Goal: Information Seeking & Learning: Learn about a topic

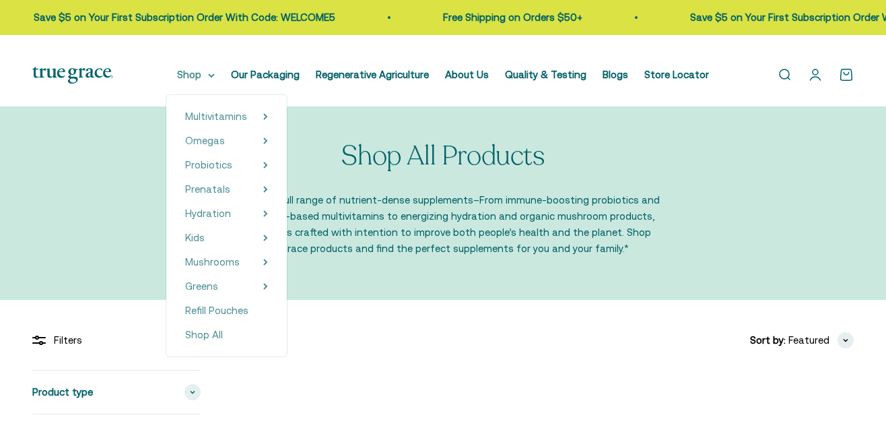
click at [213, 78] on icon at bounding box center [211, 75] width 7 height 5
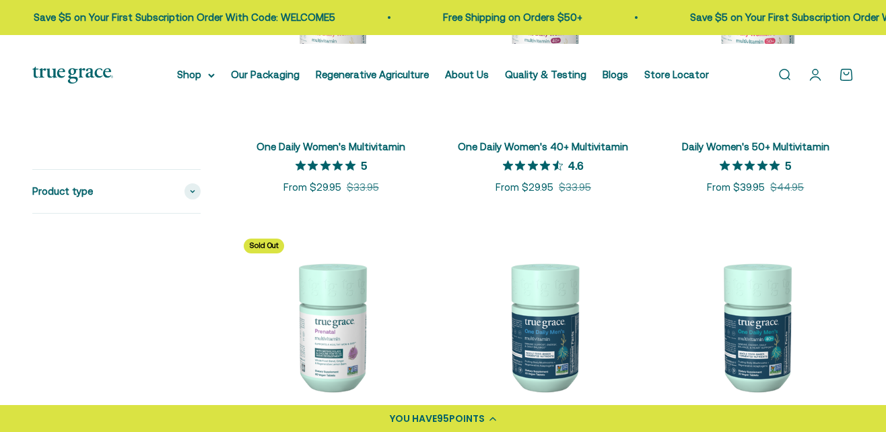
scroll to position [430, 0]
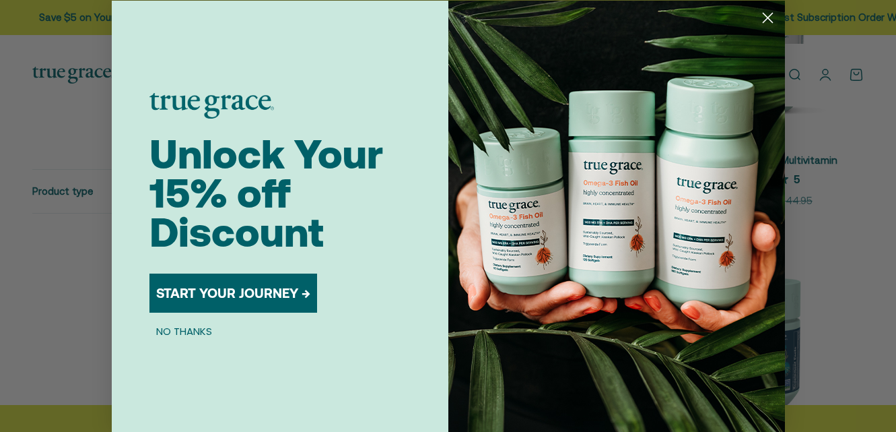
click at [767, 9] on circle "Close dialog" at bounding box center [767, 17] width 22 height 22
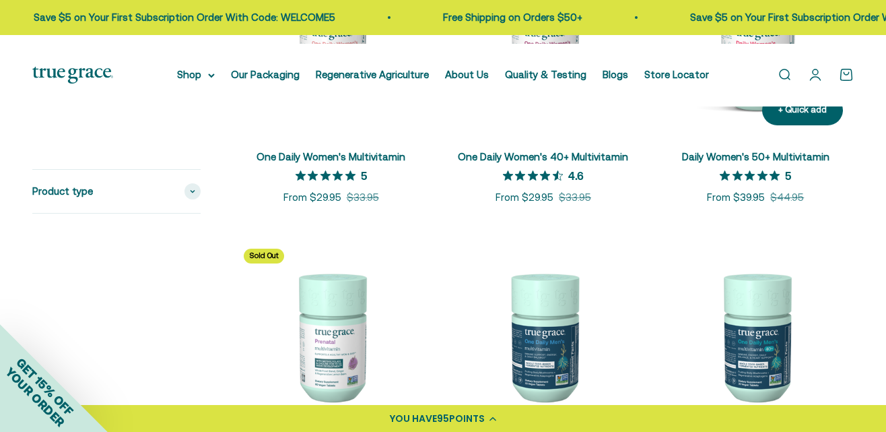
click at [824, 162] on link "Daily Women's 50+ Multivitamin" at bounding box center [755, 156] width 147 height 11
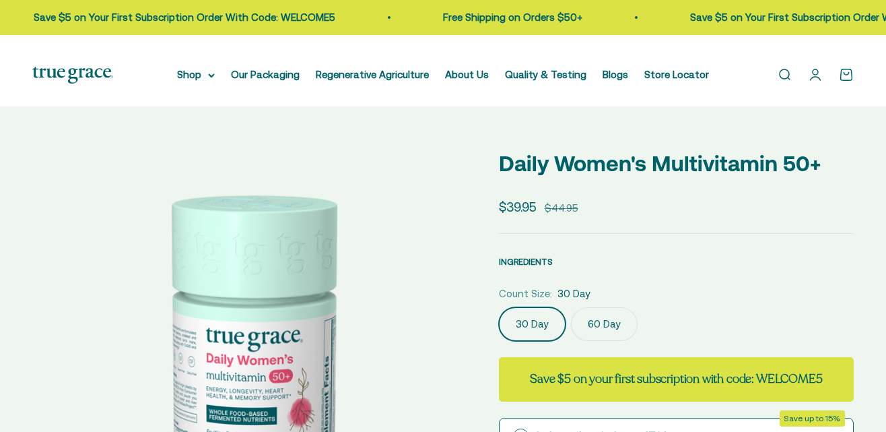
click at [540, 267] on span "INGREDIENTS" at bounding box center [526, 262] width 54 height 10
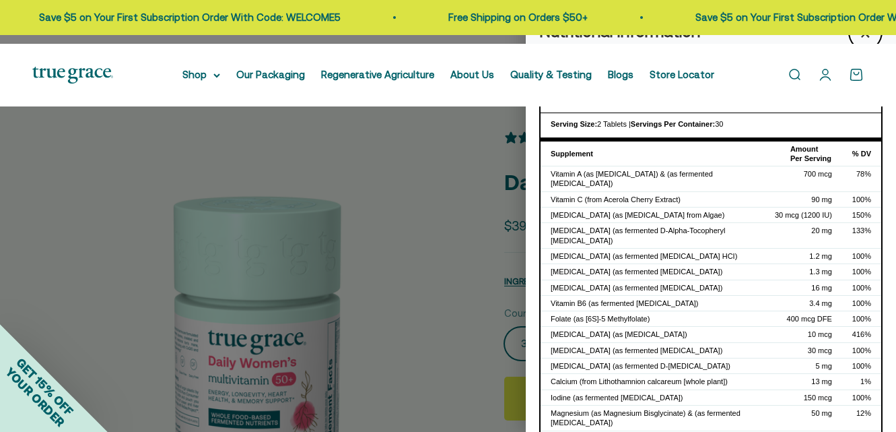
select select "3"
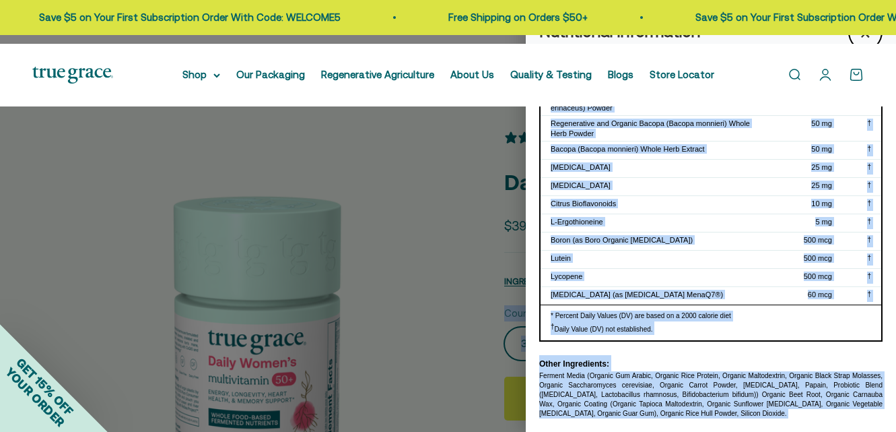
scroll to position [1079, 0]
drag, startPoint x: 657, startPoint y: 283, endPoint x: 635, endPoint y: 422, distance: 141.1
click at [635, 424] on div "Supplement Facts Serving Size: 2 Tablets | Servings Per Container: 30 Supplemen…" at bounding box center [711, 7] width 370 height 849
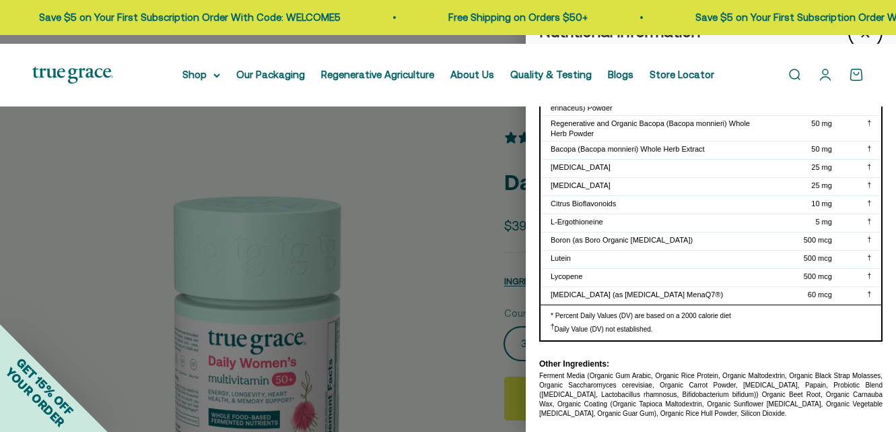
click at [650, 378] on div "Ferment Media (Organic Gum Arabic, Organic Rice Protein, Organic Maltodextrin, …" at bounding box center [710, 394] width 343 height 47
drag, startPoint x: 716, startPoint y: 413, endPoint x: 681, endPoint y: 103, distance: 311.8
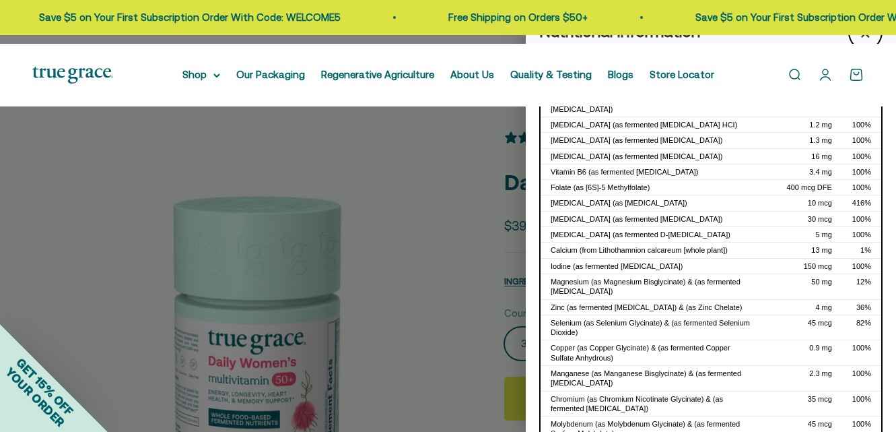
scroll to position [125, 0]
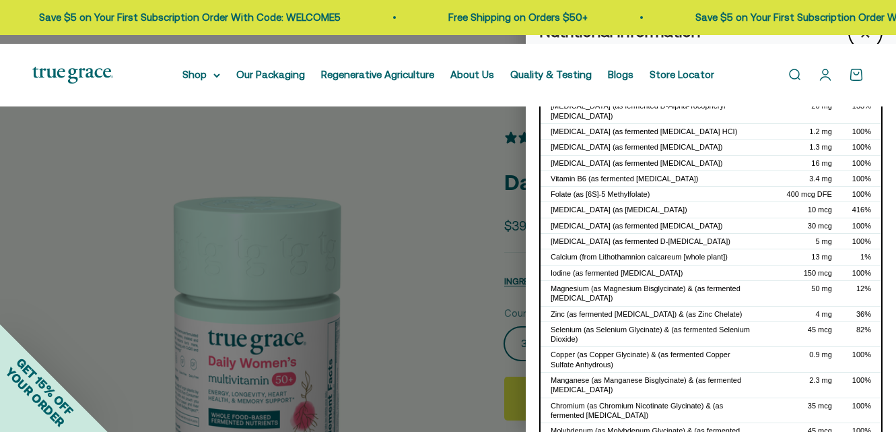
copy body "Store Locator True Grace Open search Open account page Open cart 0 Shop Our Pac…"
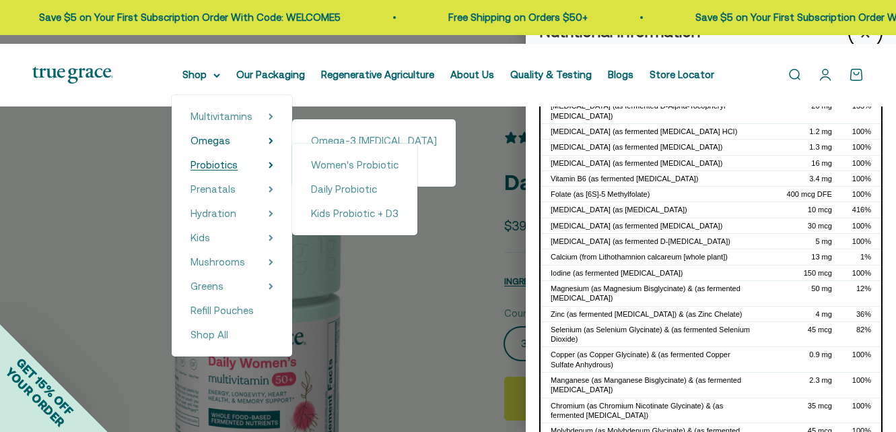
click at [213, 170] on span "Probiotics" at bounding box center [214, 164] width 47 height 11
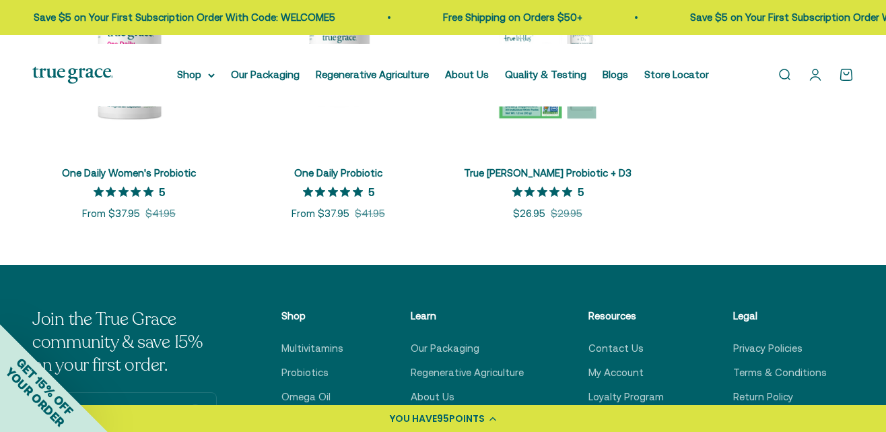
scroll to position [355, 0]
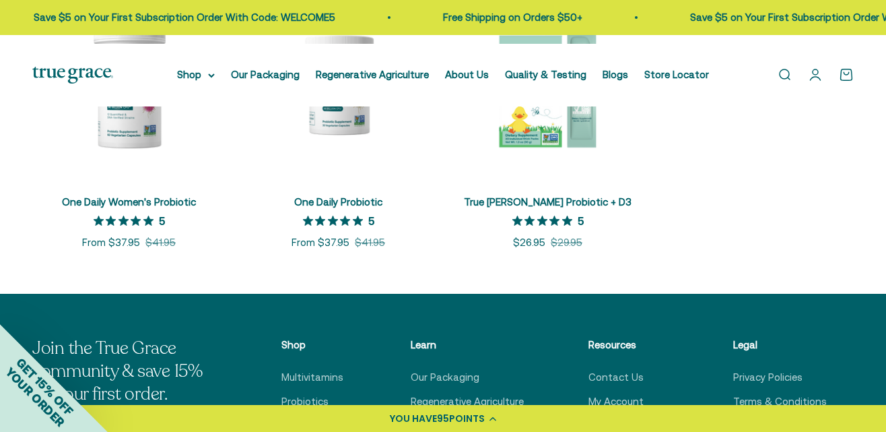
click at [852, 125] on html "Stephanie 95 points ⚡ You're 105 points away! $5 off 200 points Not enough poin…" at bounding box center [443, 292] width 886 height 1295
click at [139, 207] on link "One Daily Women's Probiotic" at bounding box center [129, 201] width 134 height 11
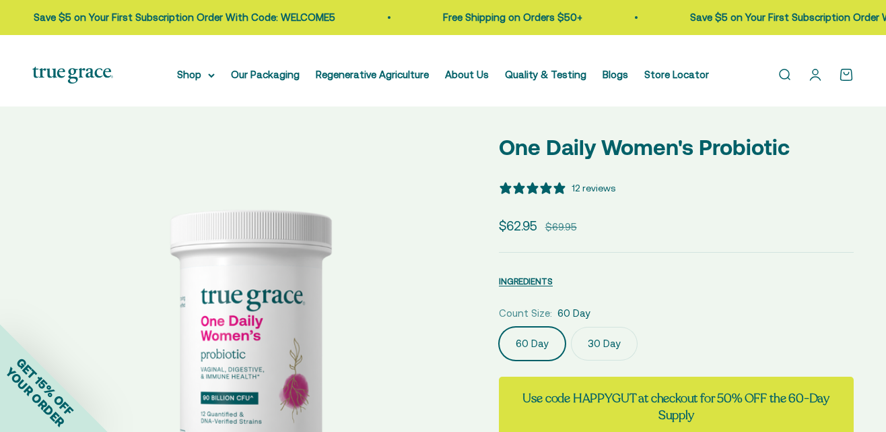
select select "3"
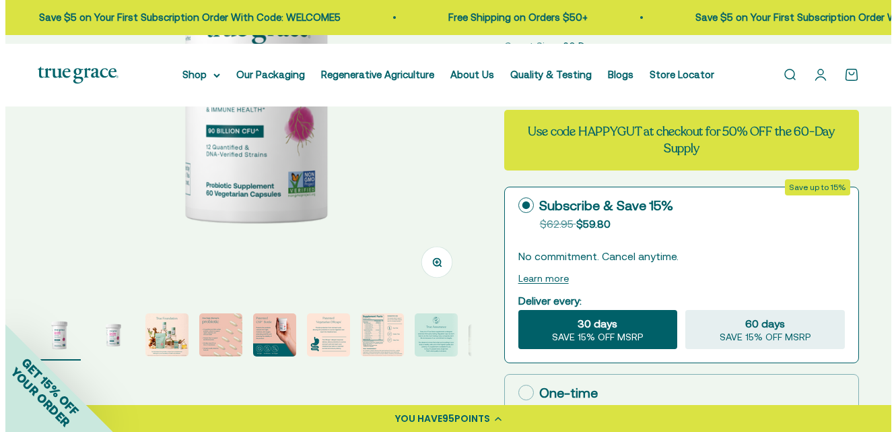
scroll to position [195, 0]
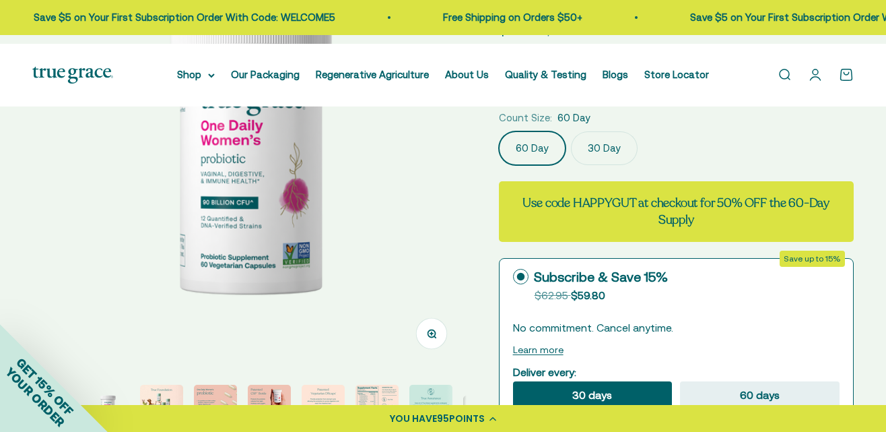
click at [553, 91] on span "INGREDIENTS" at bounding box center [526, 86] width 54 height 10
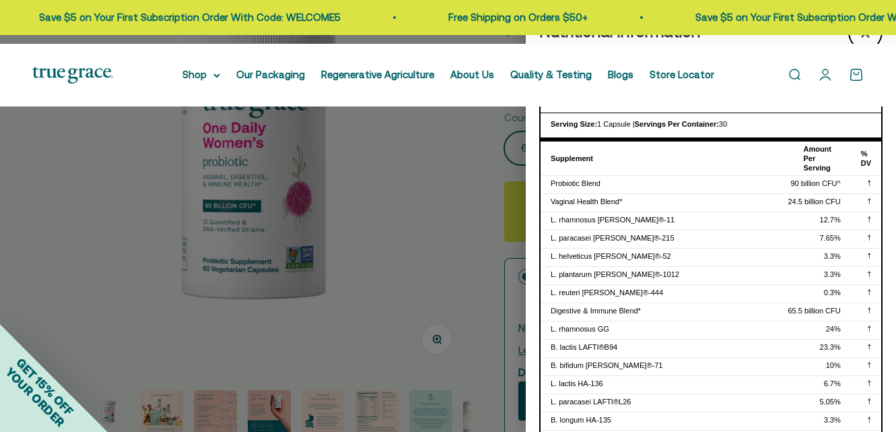
click at [553, 206] on div "Vaginal Health Blend*" at bounding box center [659, 201] width 217 height 9
